Goal: Information Seeking & Learning: Learn about a topic

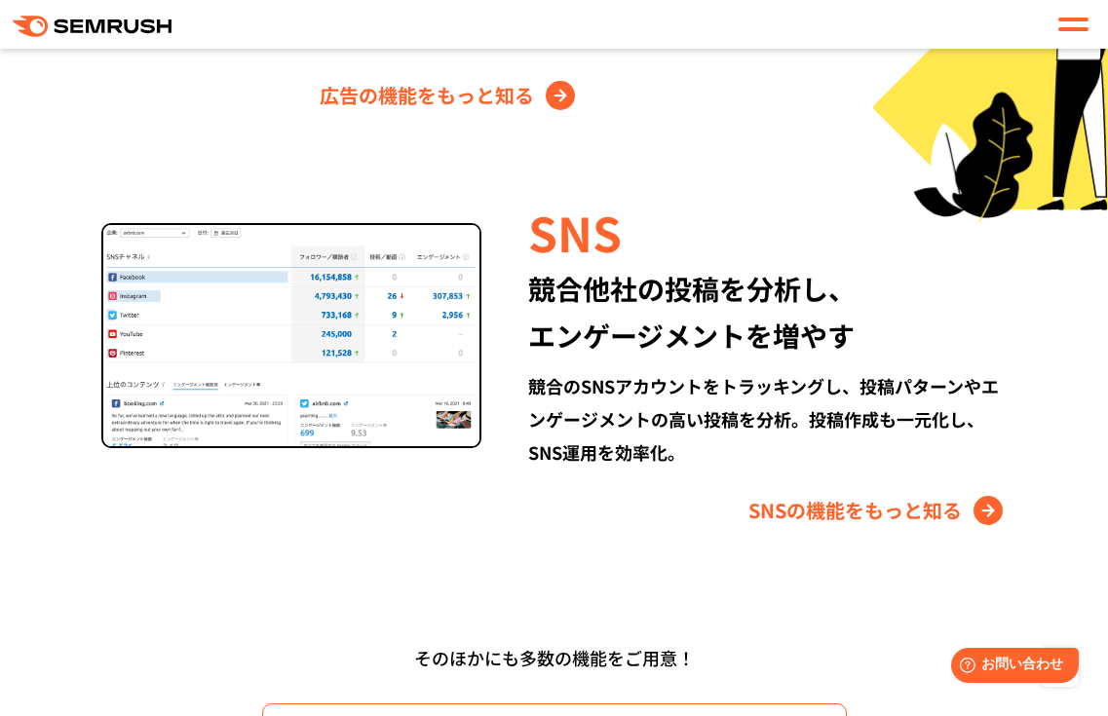
scroll to position [2490, 0]
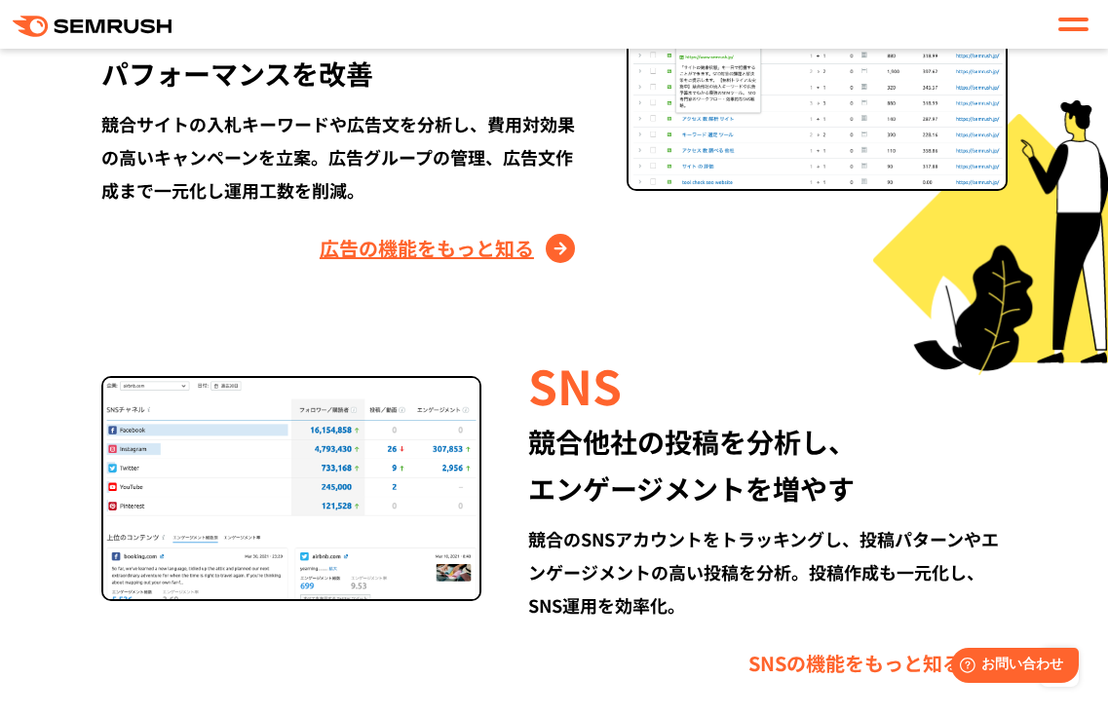
scroll to position [2450, 0]
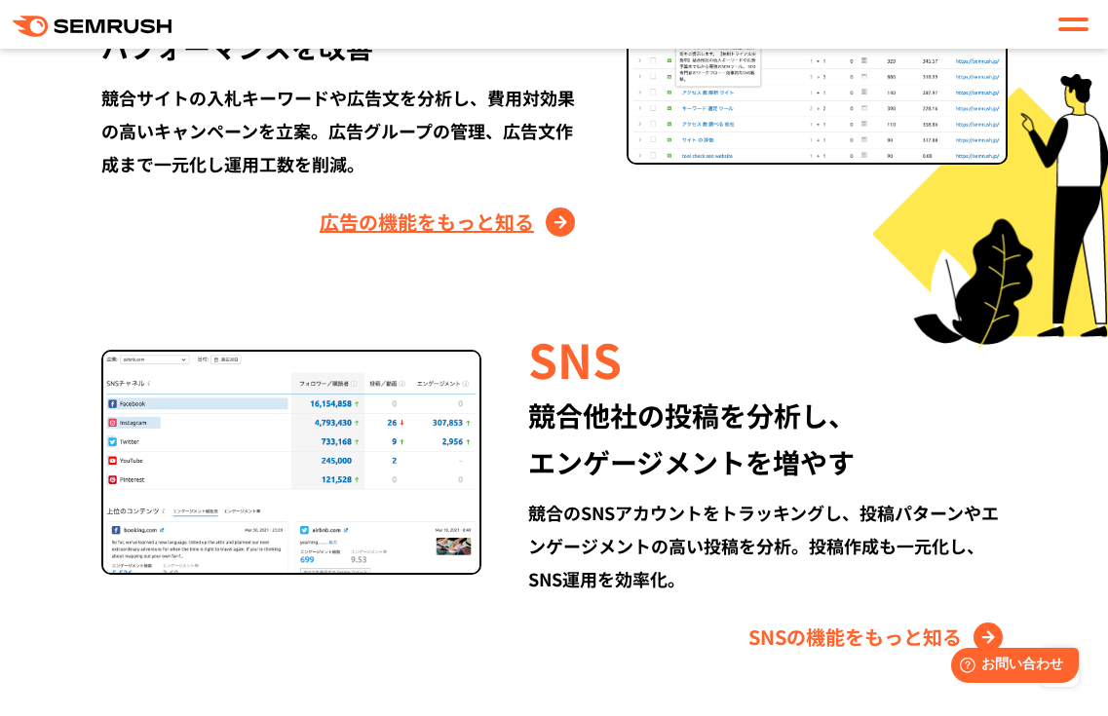
click at [488, 231] on link "広告の機能をもっと知る" at bounding box center [449, 222] width 260 height 31
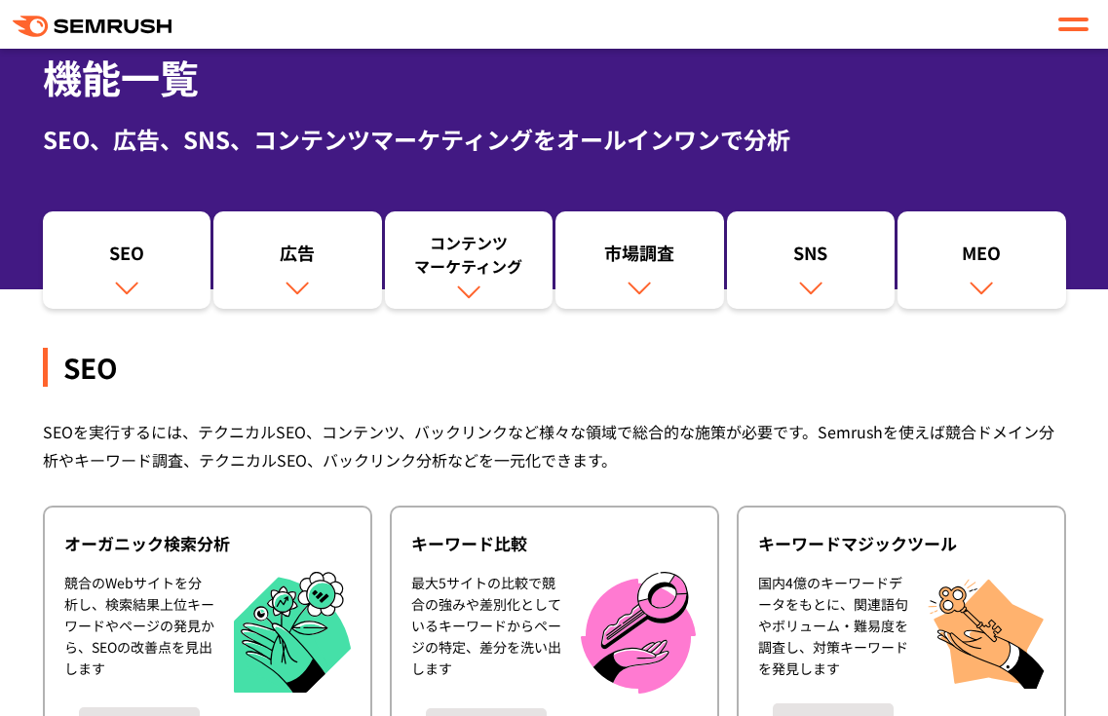
scroll to position [123, 0]
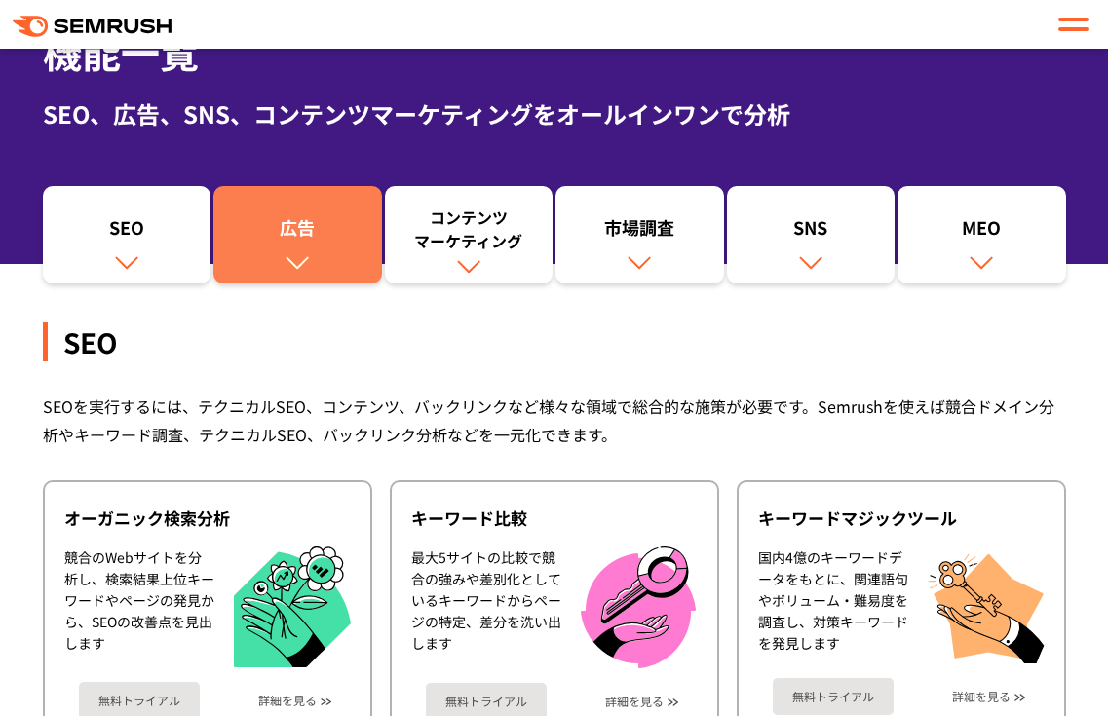
click at [319, 262] on link "広告" at bounding box center [297, 234] width 169 height 97
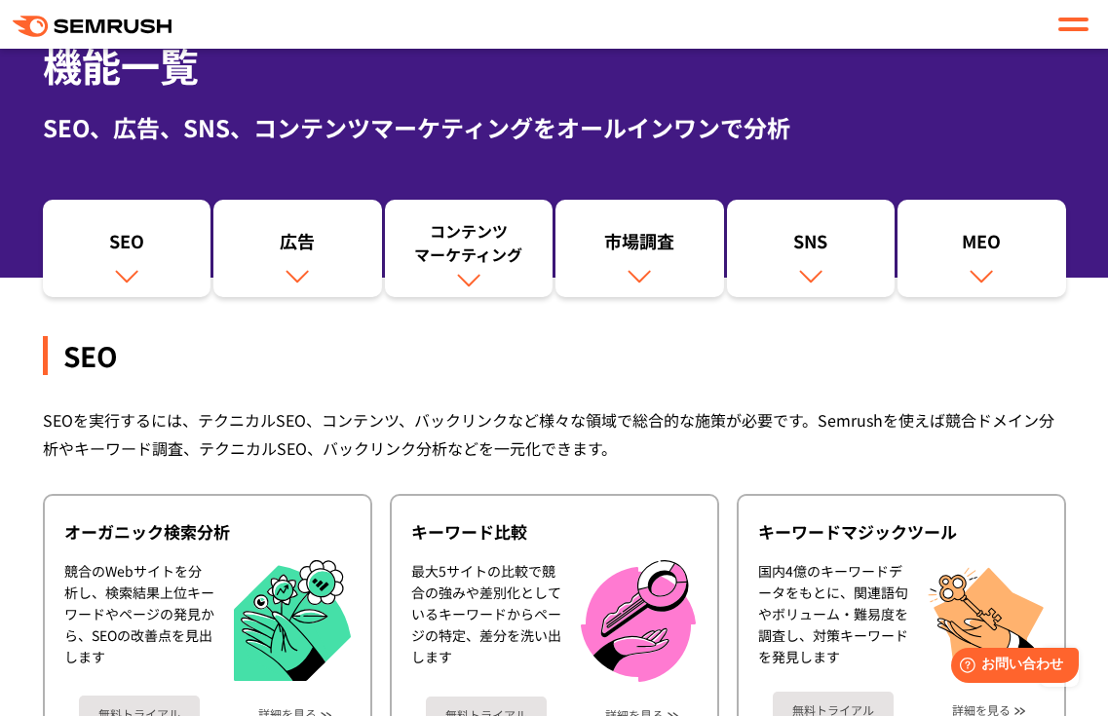
scroll to position [0, 0]
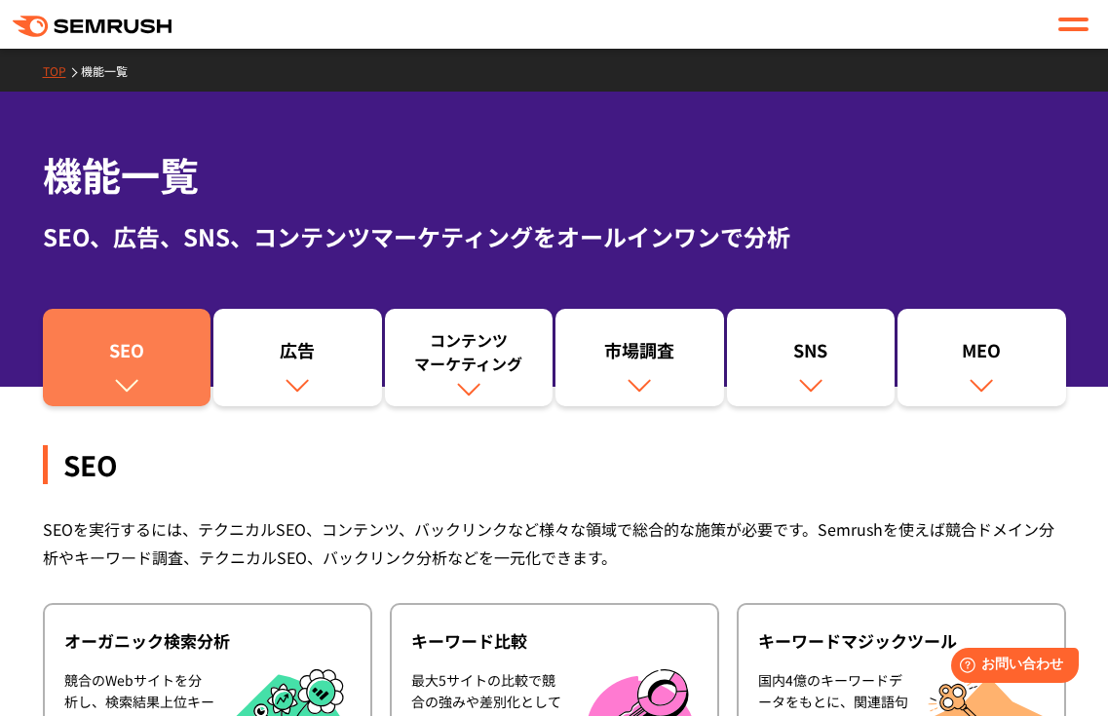
click at [147, 339] on div "SEO" at bounding box center [127, 354] width 149 height 33
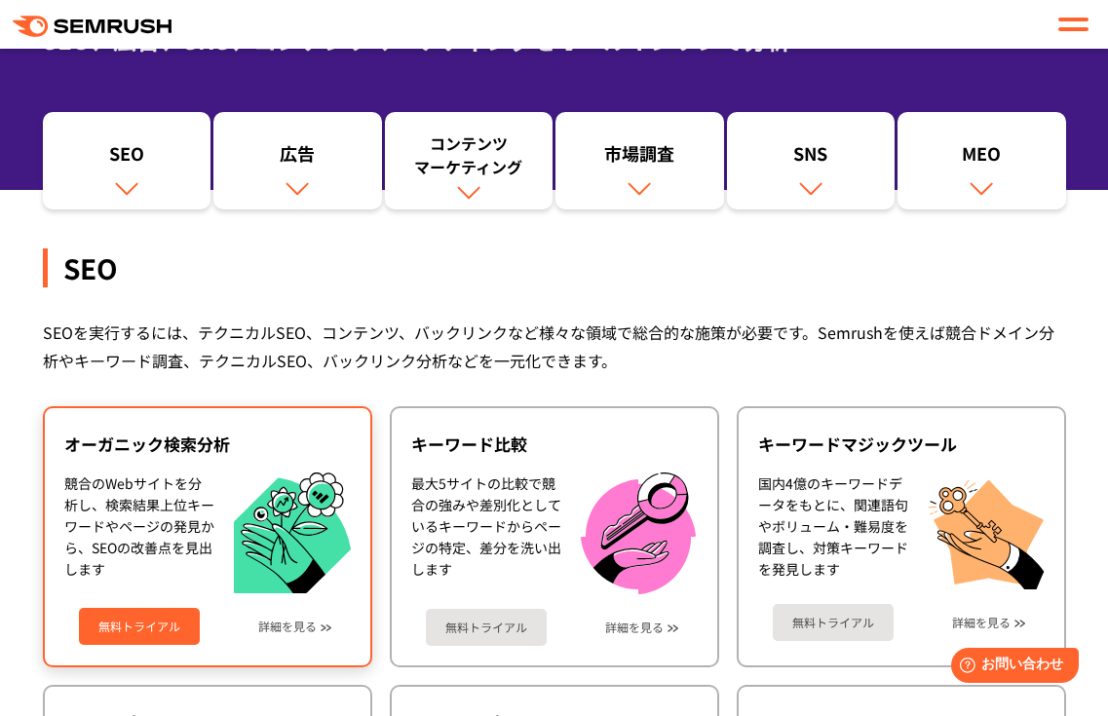
scroll to position [7, 0]
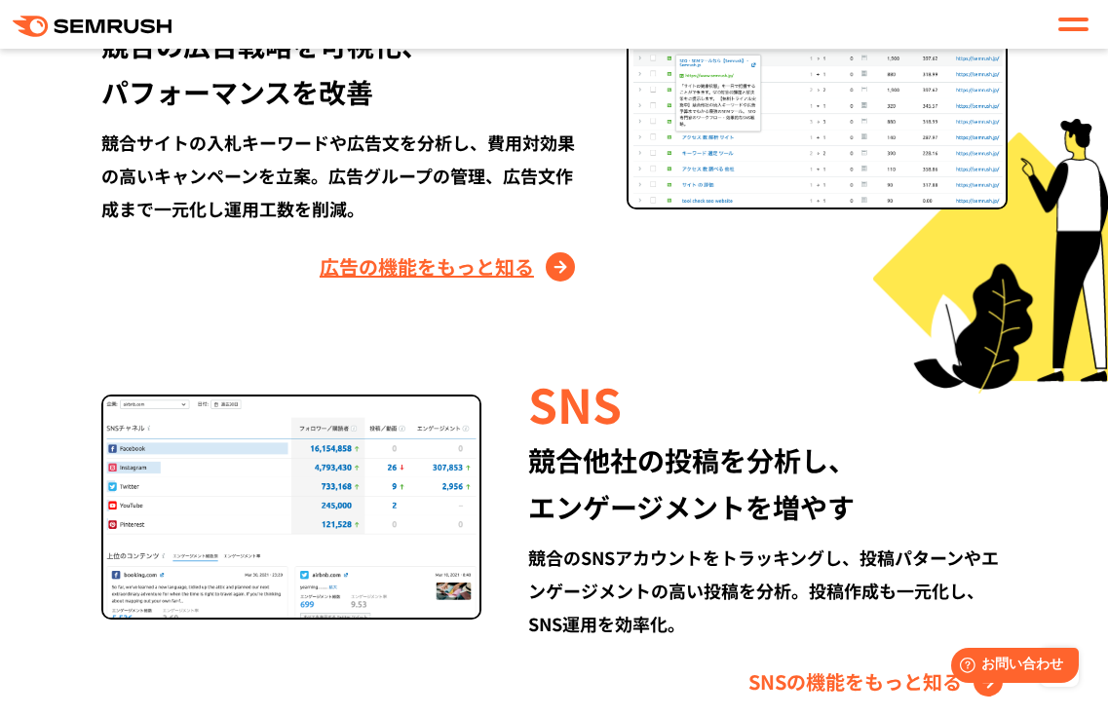
click at [434, 281] on link "広告の機能をもっと知る" at bounding box center [449, 266] width 260 height 31
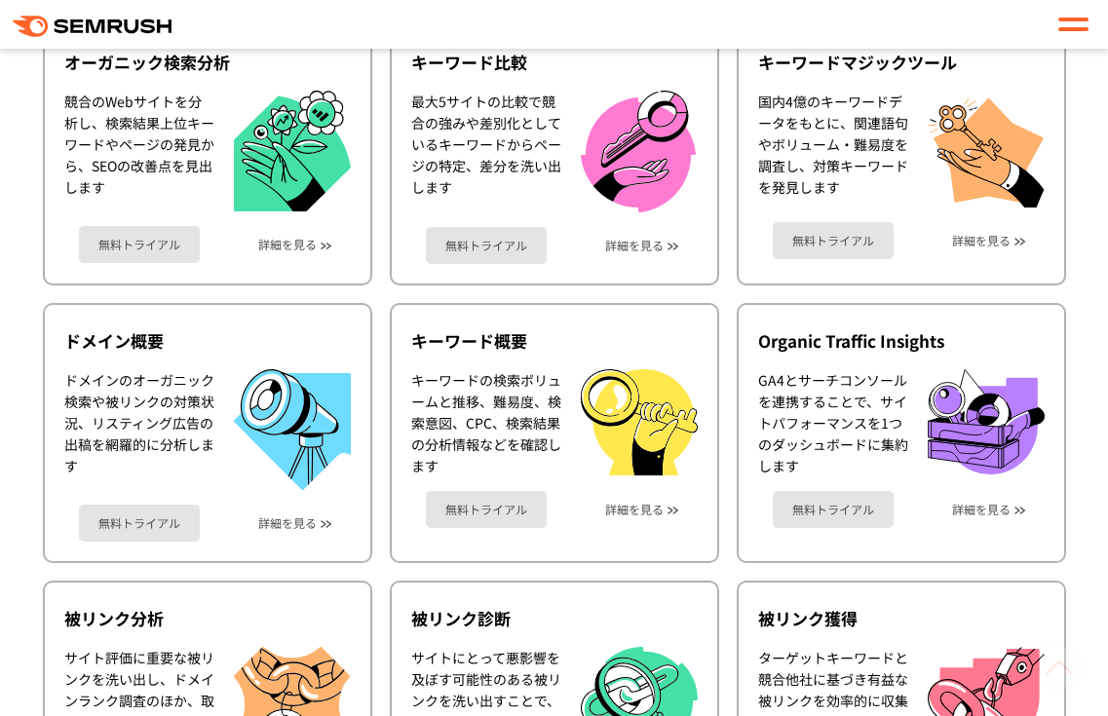
click at [286, 358] on ul "オーガニック検索分析 競合のWebサイトを分析し、検索結果上位キーワードやページの発見から、SEOの改善点を見出します 無料トライアル 詳細を見る キーワード…" at bounding box center [554, 571] width 1023 height 1095
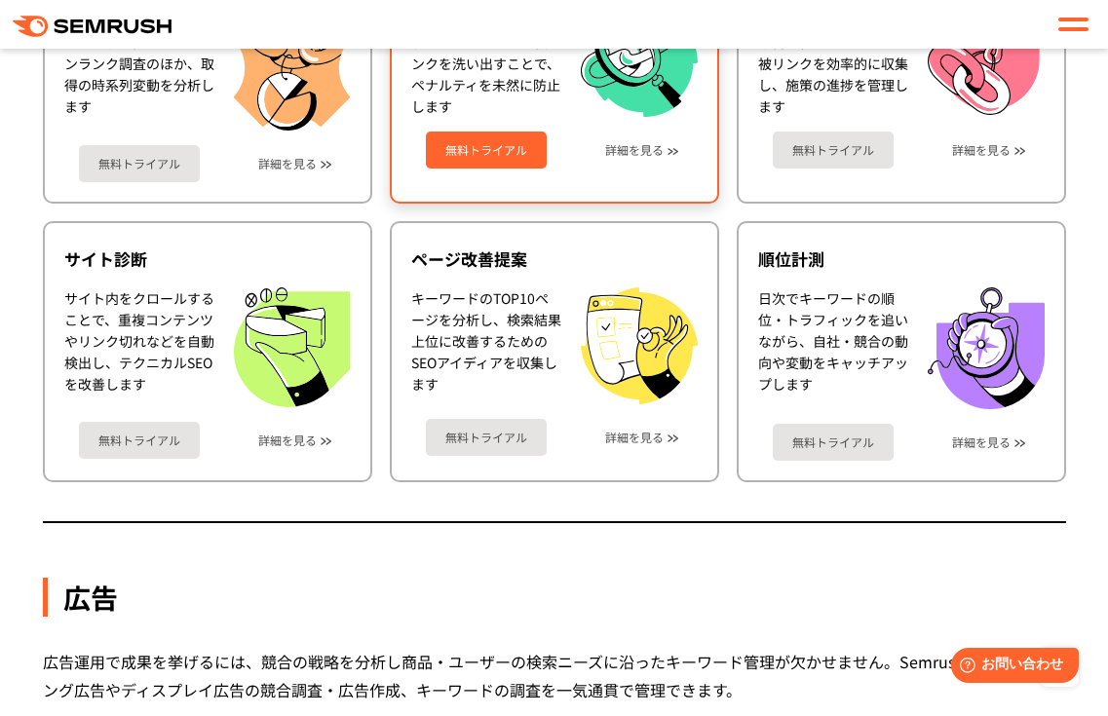
scroll to position [1462, 0]
